Goal: Task Accomplishment & Management: Use online tool/utility

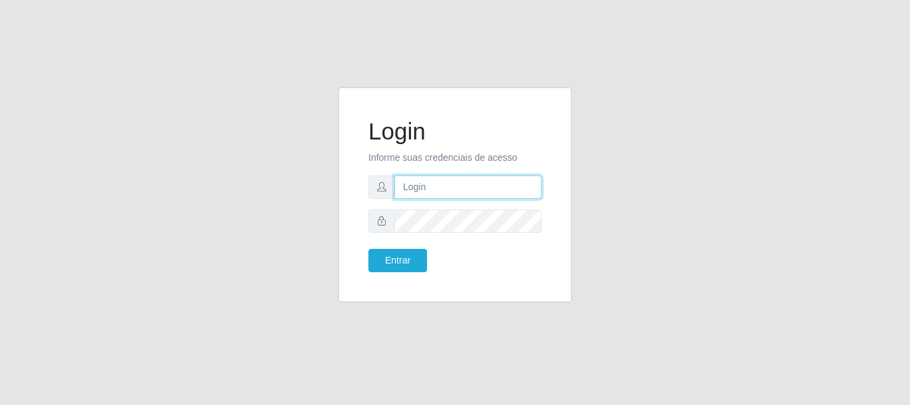
click at [487, 185] on input "text" at bounding box center [468, 186] width 147 height 23
drag, startPoint x: 457, startPoint y: 188, endPoint x: 507, endPoint y: 190, distance: 50.0
click at [507, 190] on input "ian@galiottoAa123456" at bounding box center [468, 186] width 147 height 23
type input "[PERSON_NAME]@[PERSON_NAME]"
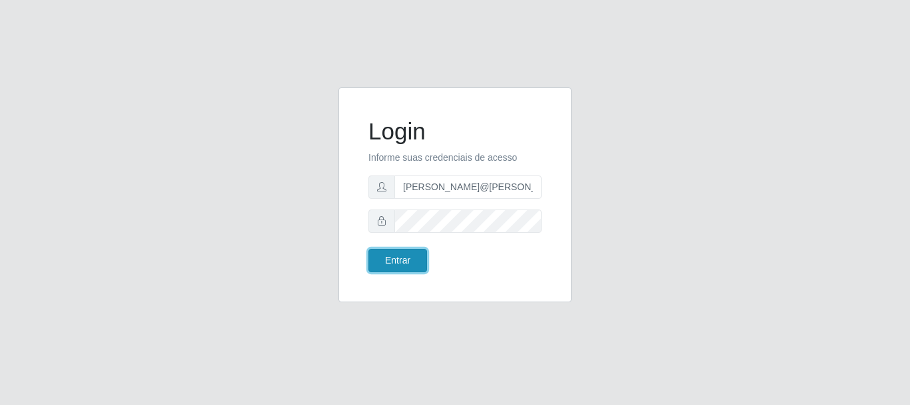
click at [423, 264] on button "Entrar" at bounding box center [398, 260] width 59 height 23
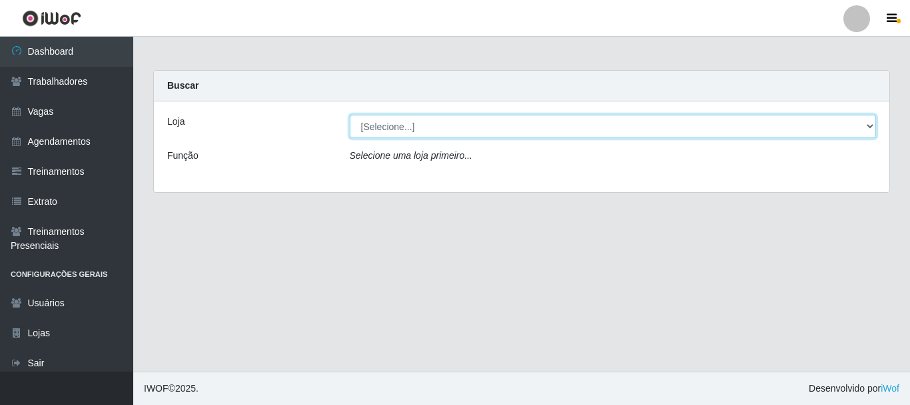
click at [415, 131] on select "[Selecione...] [GEOGRAPHIC_DATA]" at bounding box center [613, 126] width 527 height 23
select select "279"
click at [350, 115] on select "[Selecione...] [GEOGRAPHIC_DATA]" at bounding box center [613, 126] width 527 height 23
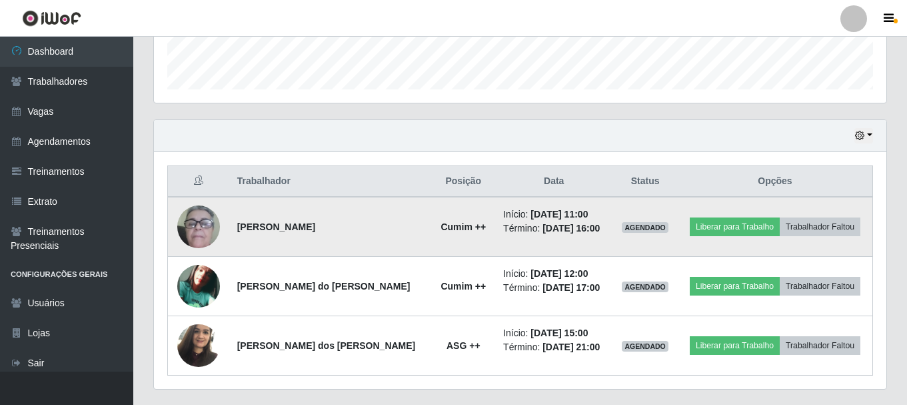
scroll to position [400, 0]
